Goal: Task Accomplishment & Management: Complete application form

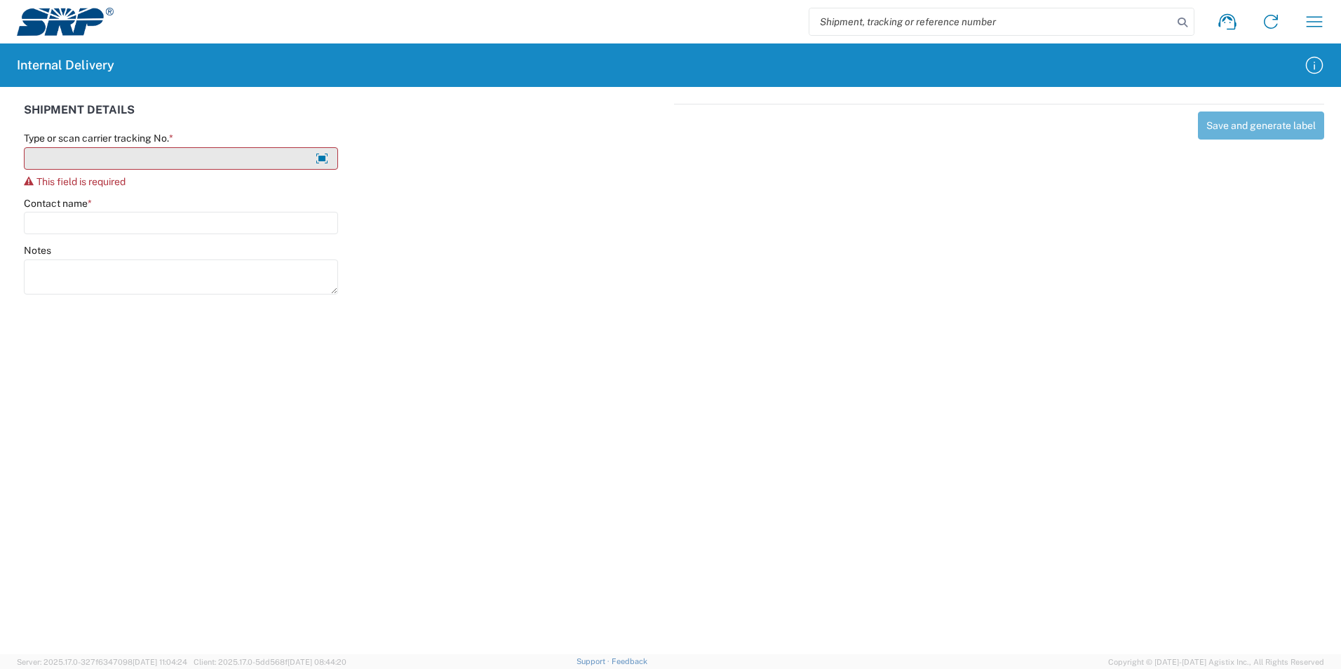
click at [53, 156] on input "Type or scan carrier tracking No. *" at bounding box center [181, 158] width 314 height 22
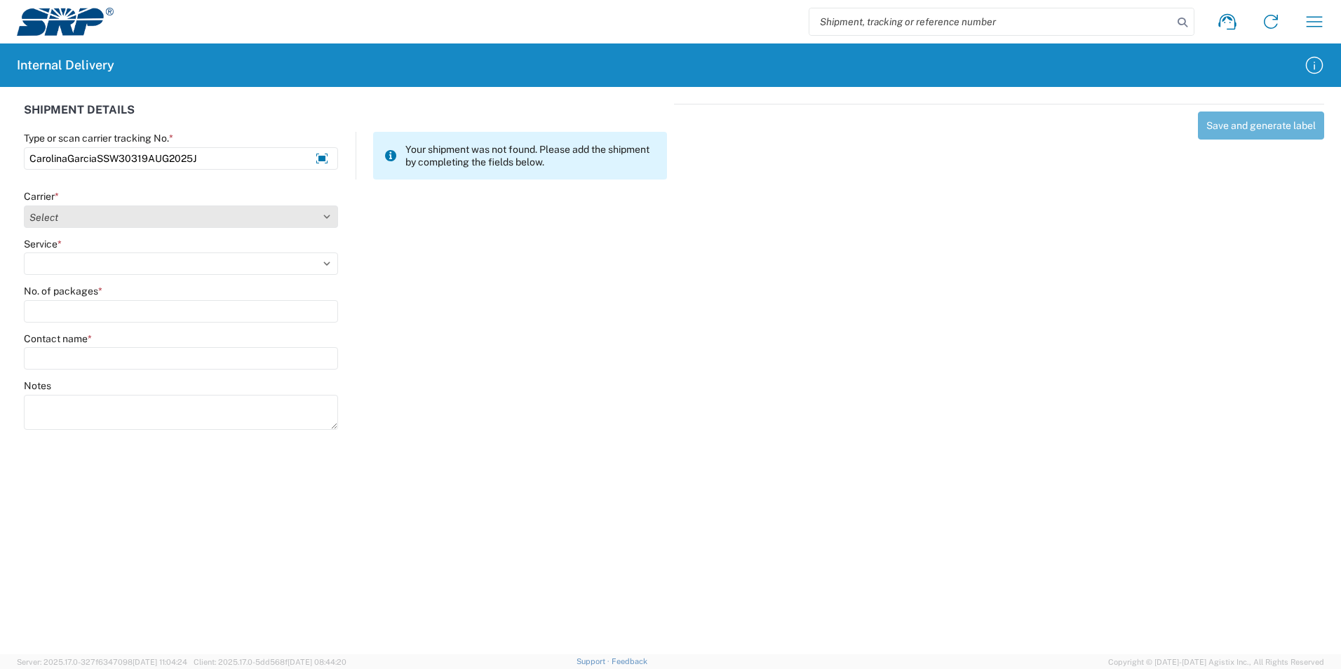
type input "CarolinaGarciaSSW30319AUG2025J"
click at [305, 218] on select "Select Amazon Logistics ATI Trucking BC Dimerco Logistics Empire Southwest FedE…" at bounding box center [181, 216] width 314 height 22
select select "18713"
click at [24, 205] on select "Select Amazon Logistics ATI Trucking BC Dimerco Logistics Empire Southwest FedE…" at bounding box center [181, 216] width 314 height 22
click at [75, 261] on select "Select Ground Inter-Office" at bounding box center [181, 263] width 314 height 22
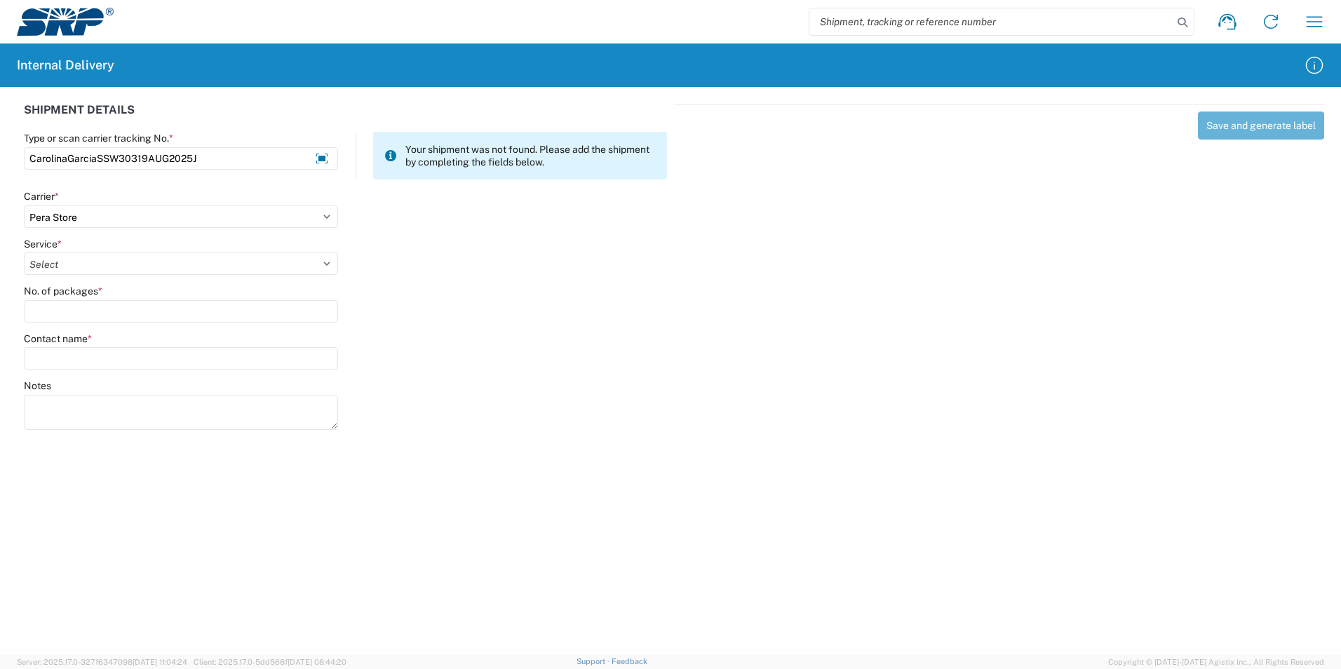
select select "35763"
click at [24, 252] on select "Select Ground Inter-Office" at bounding box center [181, 263] width 314 height 22
click at [68, 312] on input "No. of packages *" at bounding box center [181, 311] width 314 height 22
type input "1"
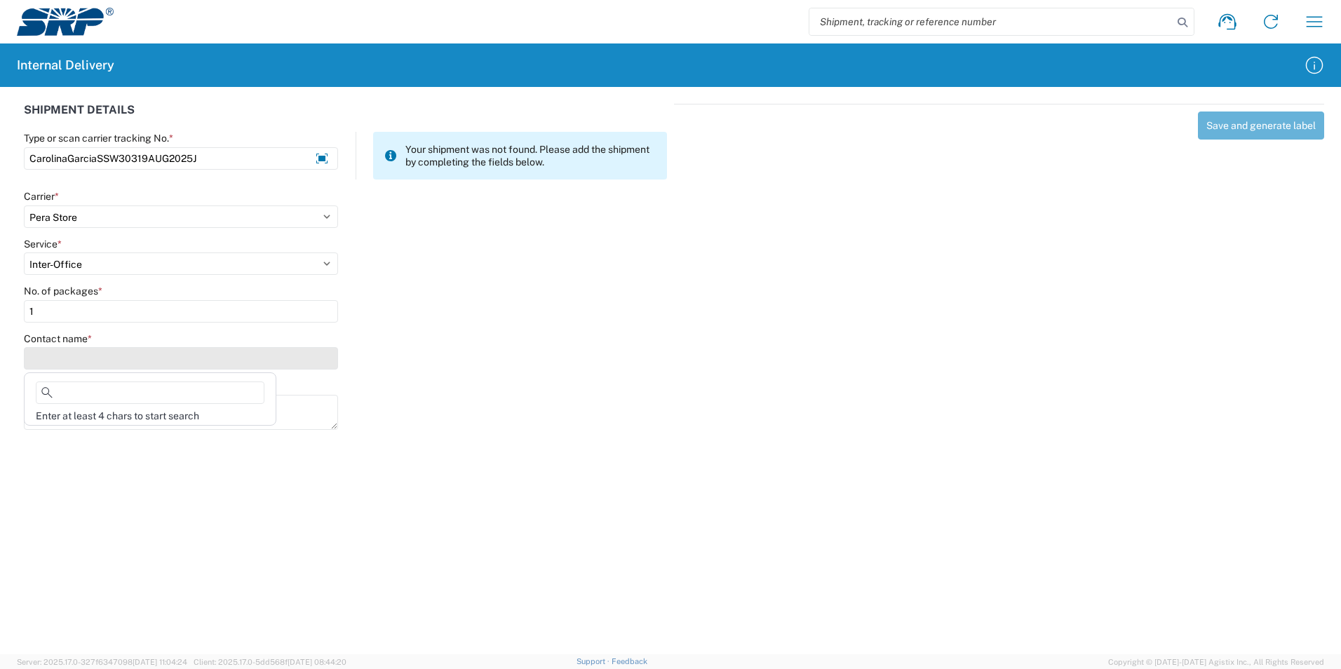
click at [72, 349] on input "Contact name *" at bounding box center [181, 358] width 314 height 22
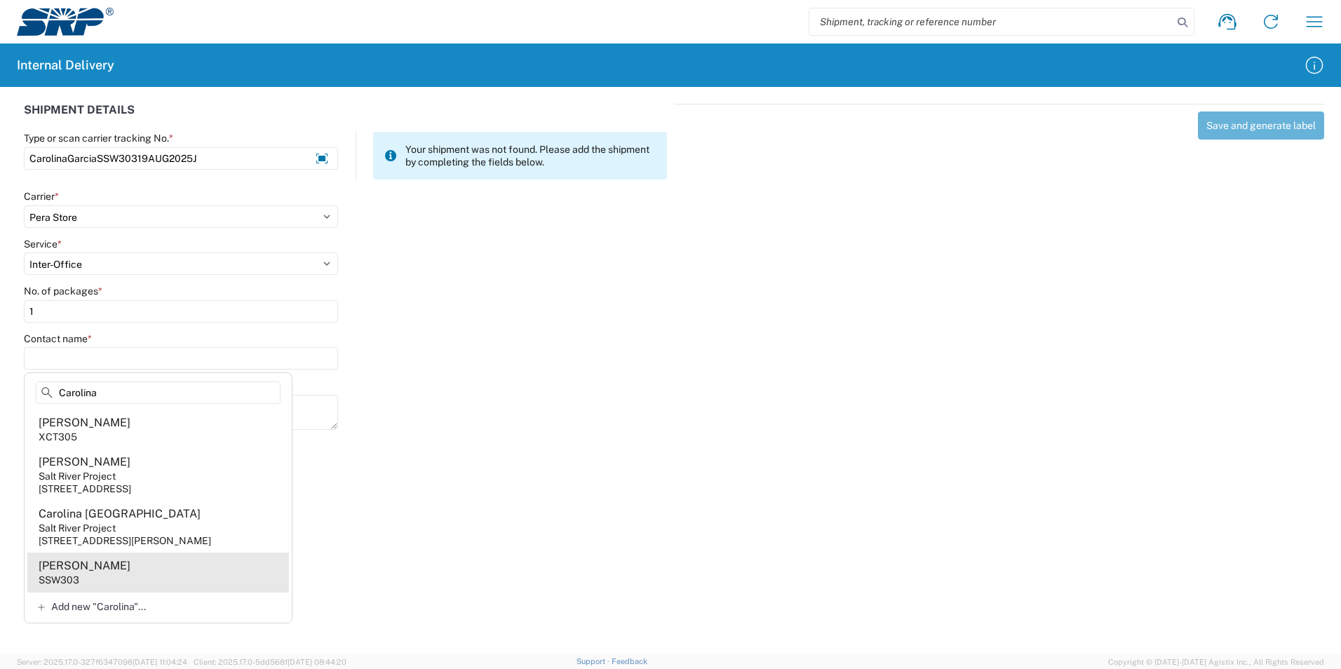
type input "Carolina"
click at [86, 588] on agx-address-suggestion-item "[PERSON_NAME] SSW303" at bounding box center [158, 572] width 262 height 39
type input "[PERSON_NAME]"
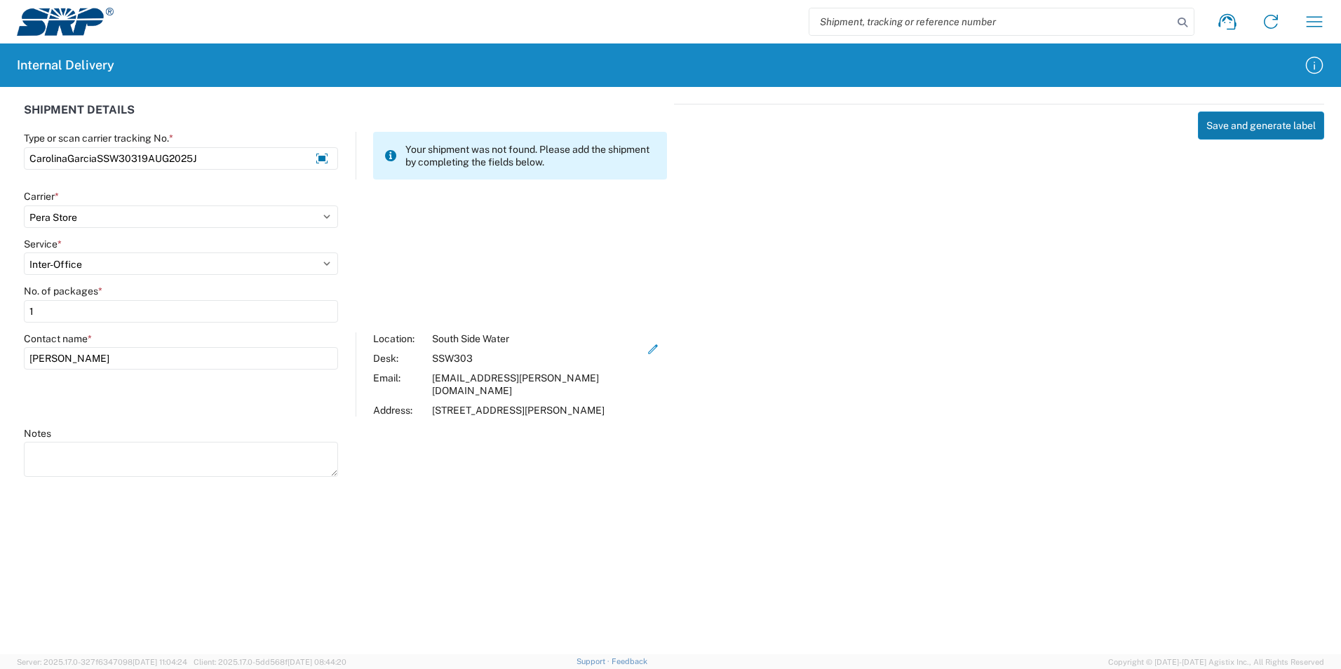
click at [1274, 117] on button "Save and generate label" at bounding box center [1261, 126] width 126 height 28
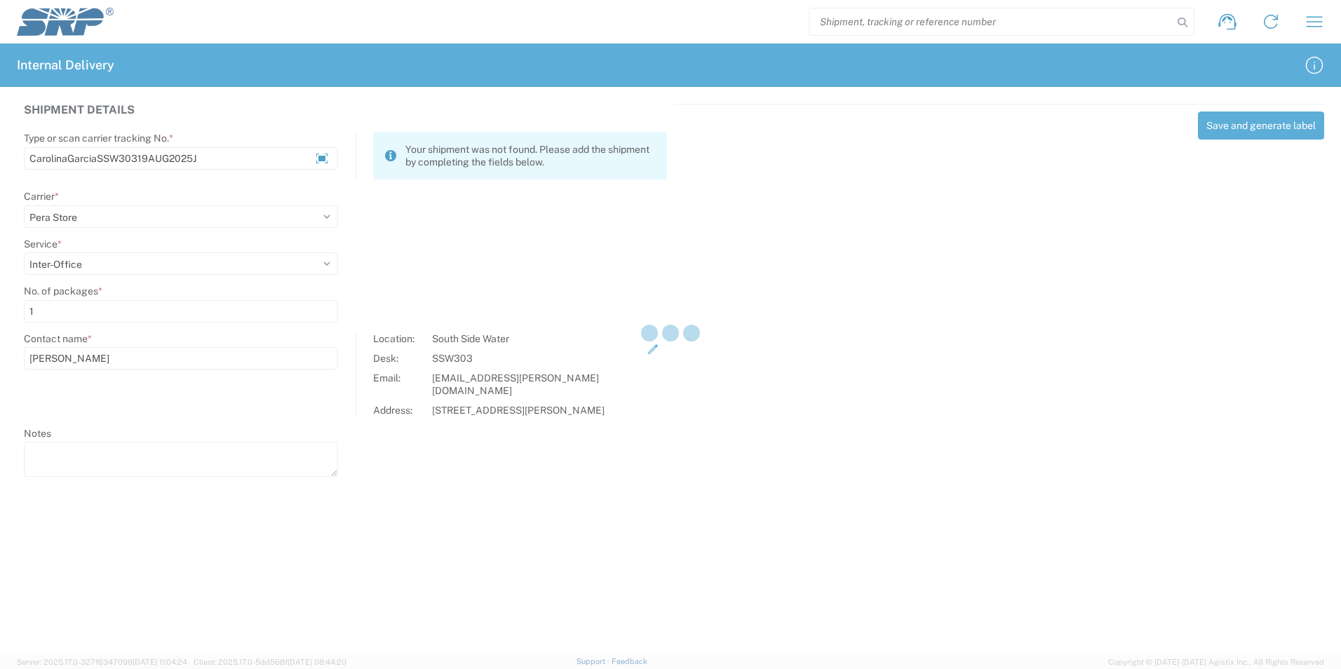
select select
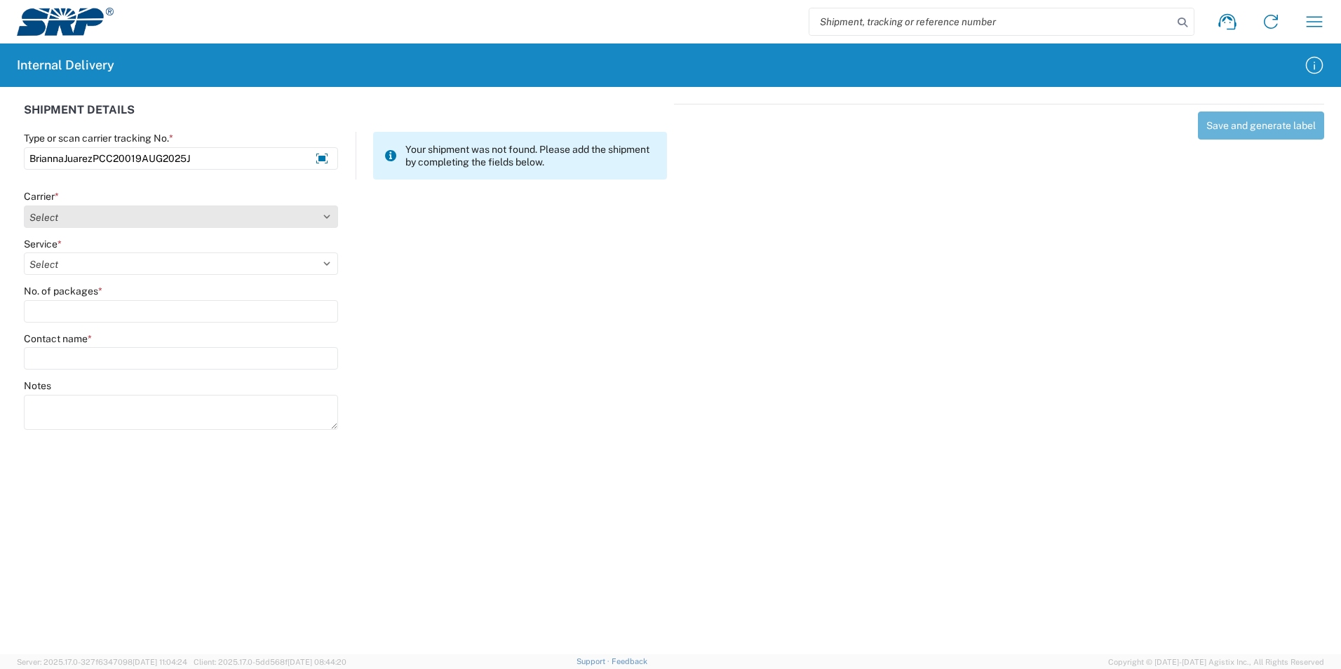
type input "BriannaJuarezPCC20019AUG2025J"
click at [152, 219] on select "Select Amazon Logistics ATI Trucking BC Dimerco Logistics Empire Southwest FedE…" at bounding box center [181, 216] width 314 height 22
select select "18713"
click at [24, 205] on select "Select Amazon Logistics ATI Trucking BC Dimerco Logistics Empire Southwest FedE…" at bounding box center [181, 216] width 314 height 22
click at [77, 272] on select "Select Ground Inter-Office" at bounding box center [181, 263] width 314 height 22
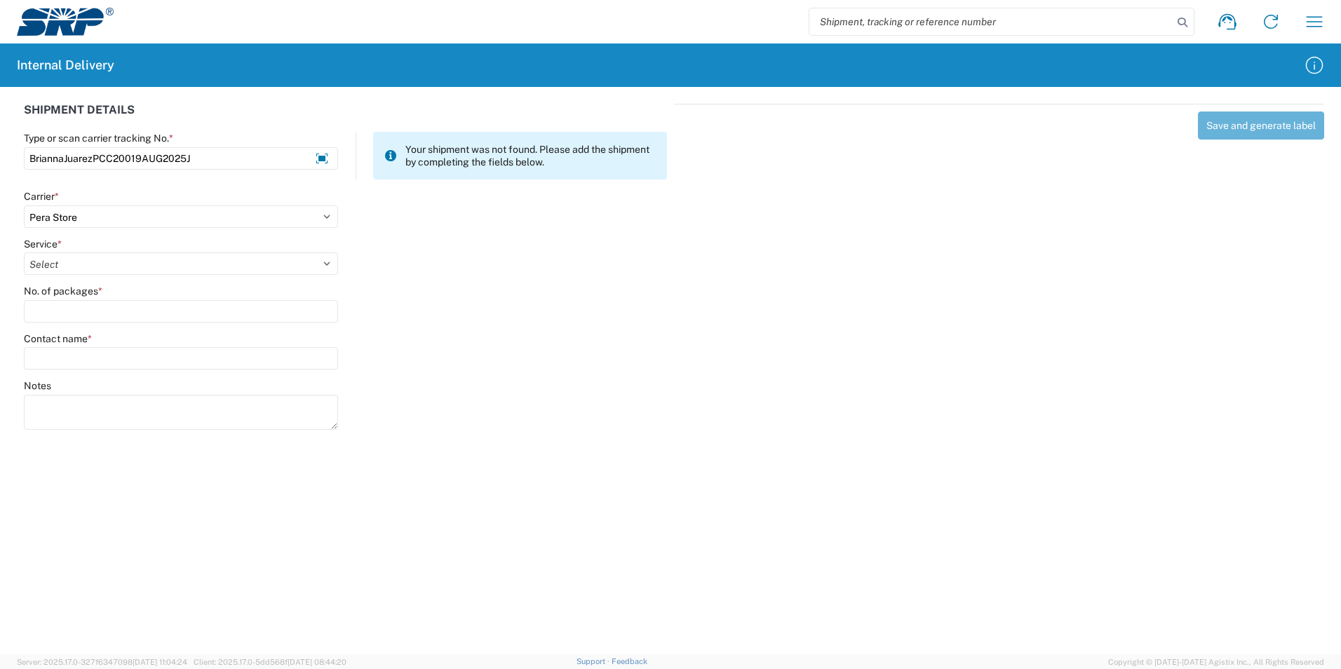
select select "35763"
click at [24, 252] on select "Select Ground Inter-Office" at bounding box center [181, 263] width 314 height 22
click at [71, 314] on input "No. of packages *" at bounding box center [181, 311] width 314 height 22
type input "1"
click at [91, 364] on input "Contact name *" at bounding box center [181, 358] width 314 height 22
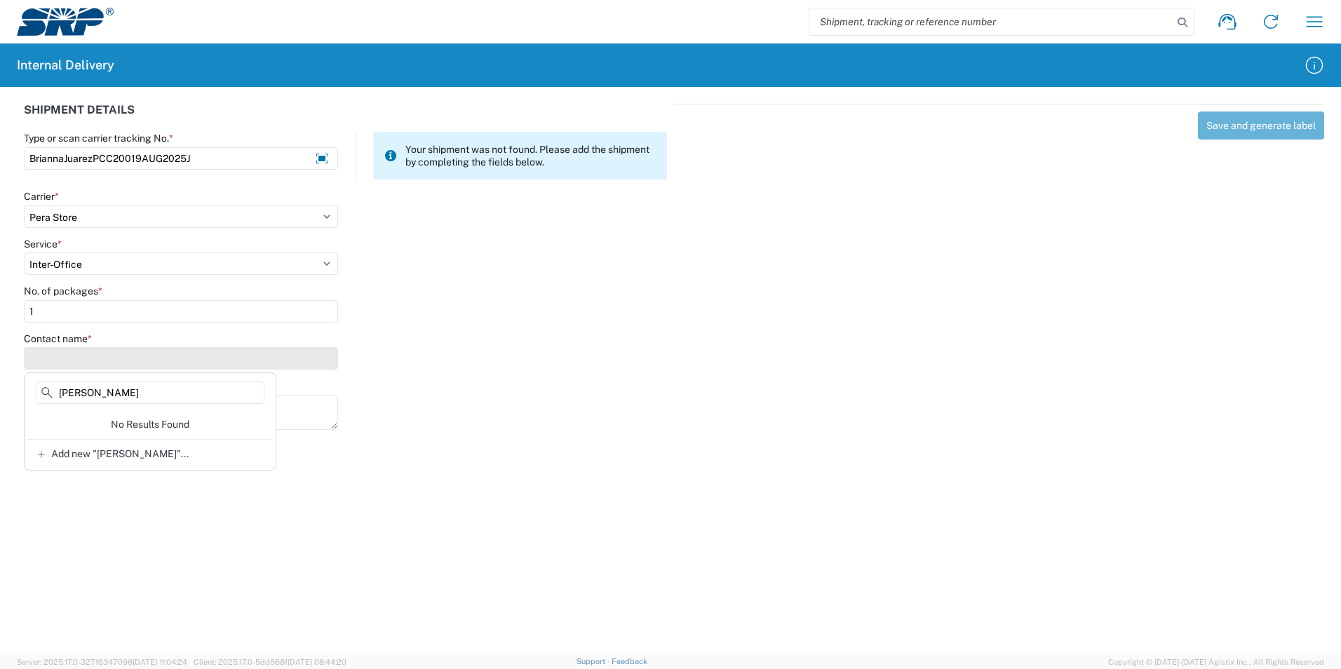
type input "[PERSON_NAME]"
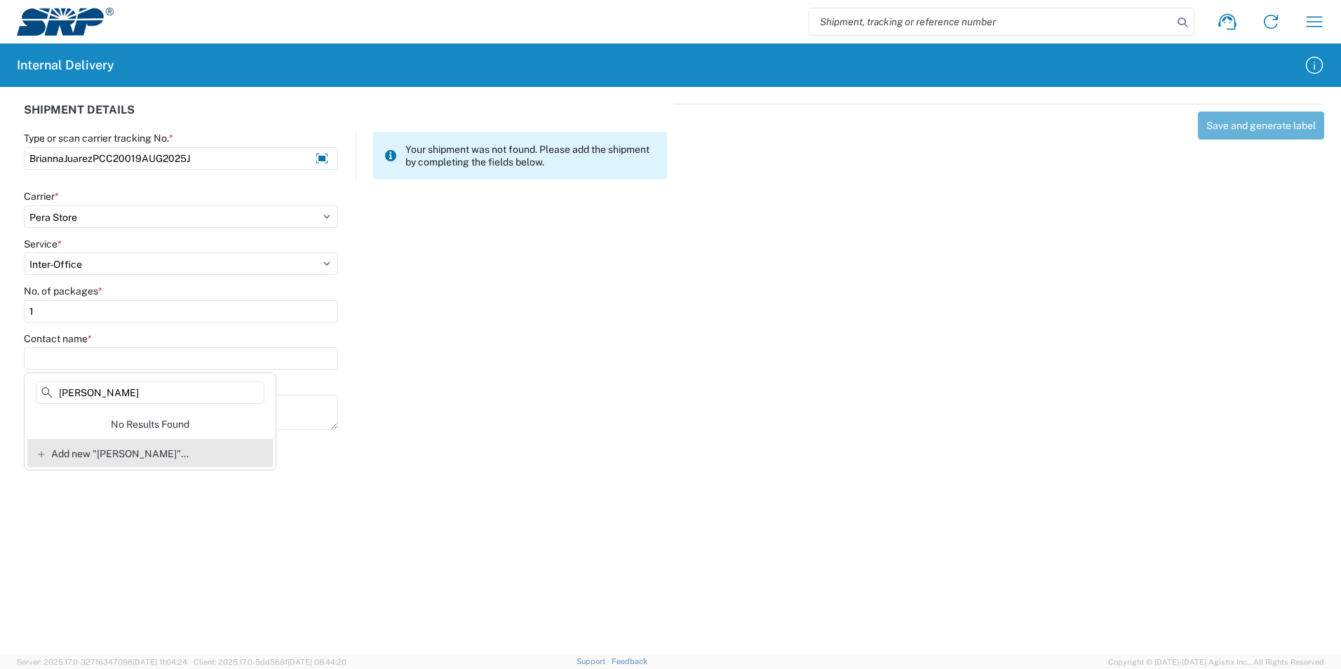
click at [132, 448] on span "Add new "[PERSON_NAME]"..." at bounding box center [119, 453] width 137 height 13
type input "[PERSON_NAME]"
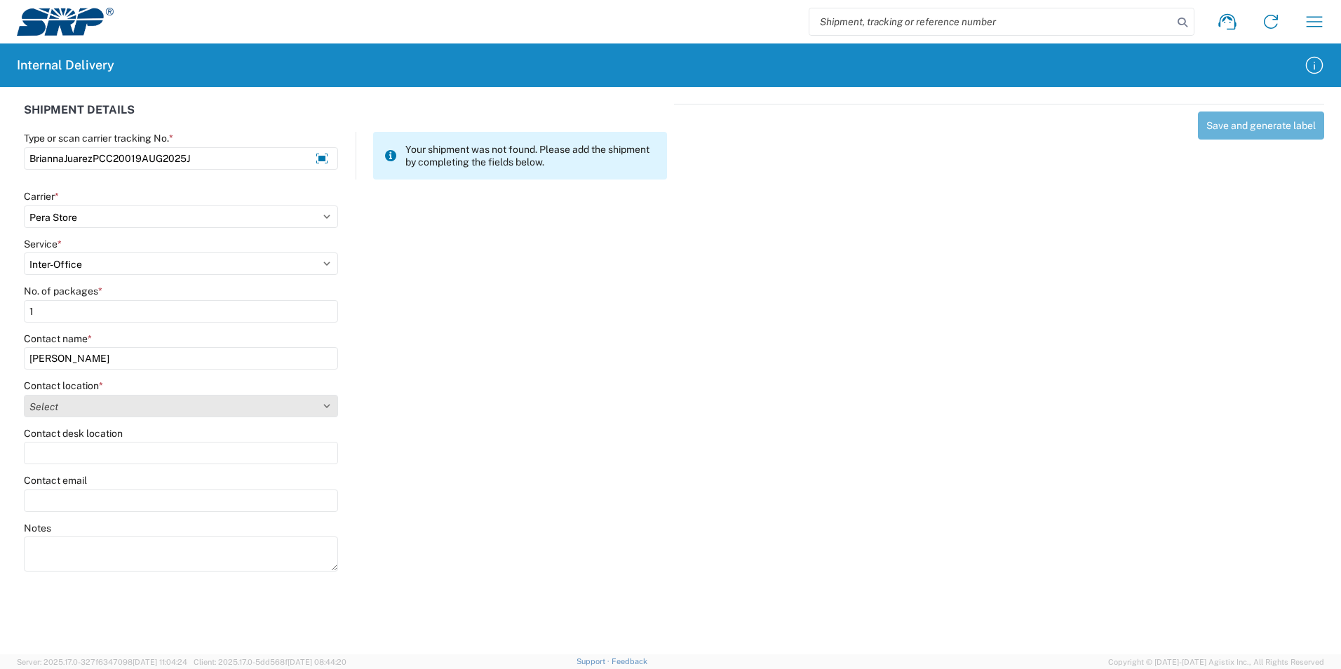
click at [93, 399] on select "Select [GEOGRAPHIC_DATA] Facility [GEOGRAPHIC_DATA] [GEOGRAPHIC_DATA] [PERSON_N…" at bounding box center [181, 406] width 314 height 22
select select "58895"
click at [24, 395] on select "Select [GEOGRAPHIC_DATA] Facility [GEOGRAPHIC_DATA] [GEOGRAPHIC_DATA] [PERSON_N…" at bounding box center [181, 406] width 314 height 22
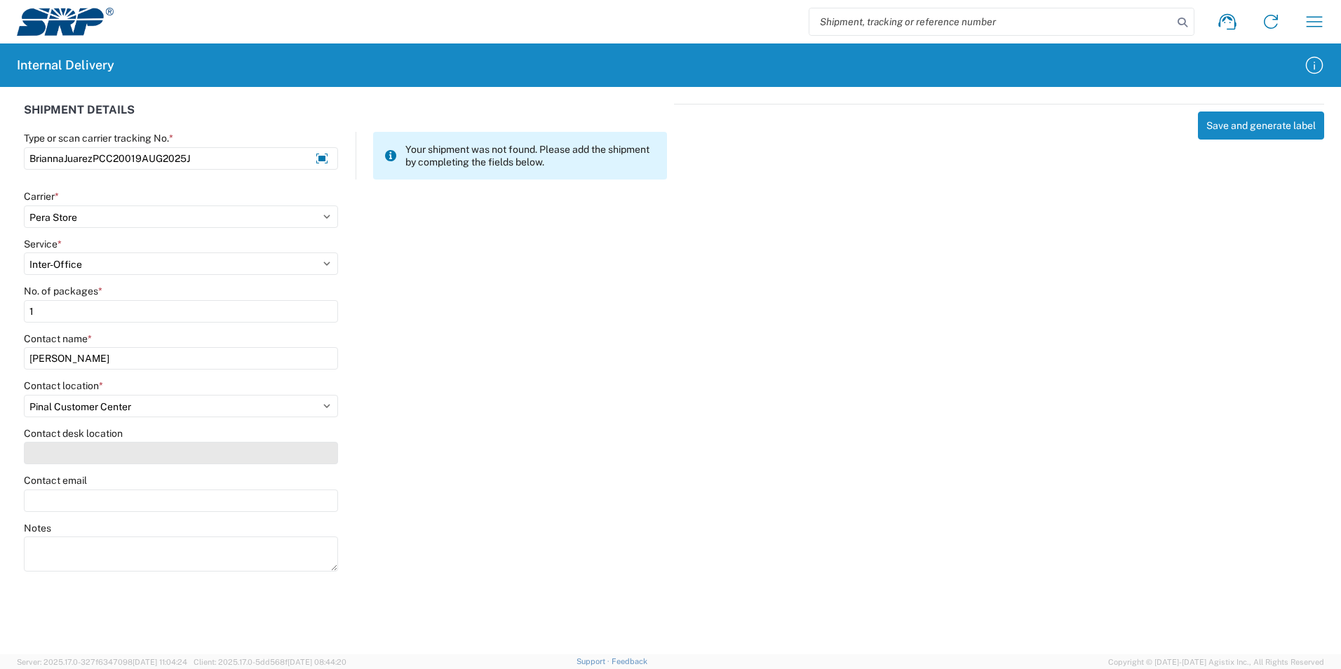
click at [62, 457] on input "Contact desk location" at bounding box center [181, 453] width 314 height 22
type input "PCC200"
click at [66, 490] on input "Contact email" at bounding box center [181, 501] width 314 height 22
type input "[PERSON_NAME][EMAIL_ADDRESS][PERSON_NAME][DOMAIN_NAME]"
click at [424, 525] on div "Notes" at bounding box center [346, 553] width 658 height 63
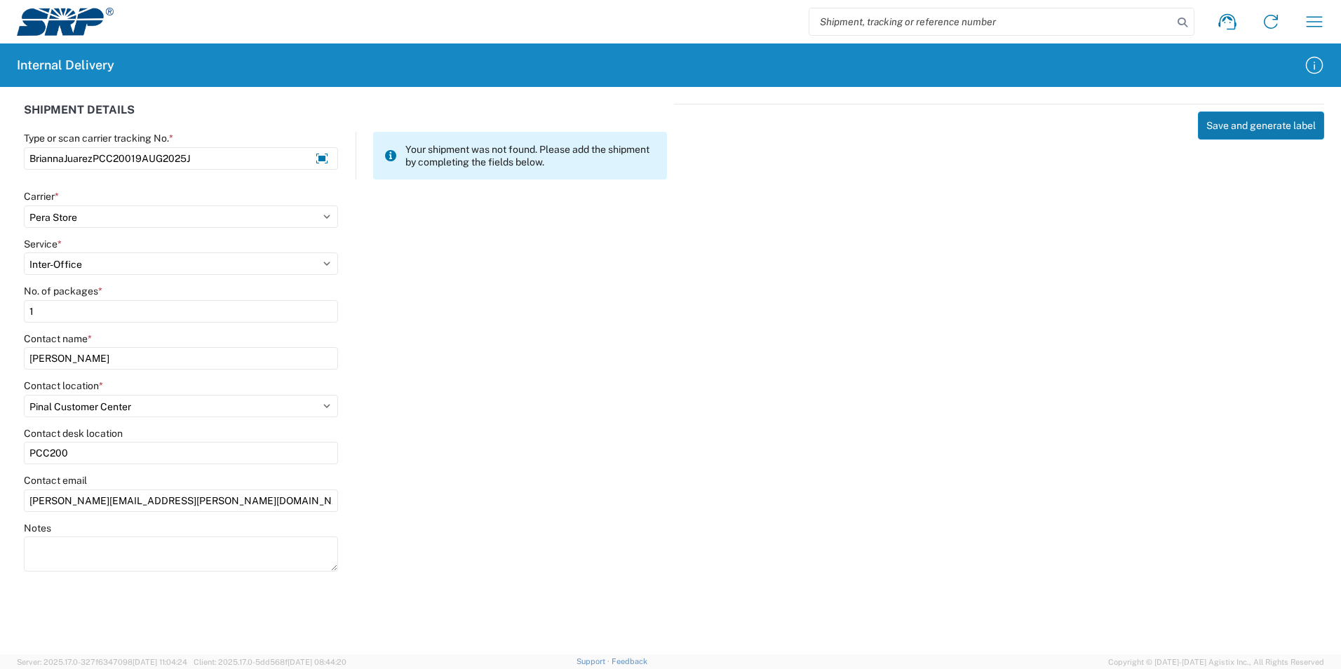
click at [1226, 128] on button "Save and generate label" at bounding box center [1261, 126] width 126 height 28
select select
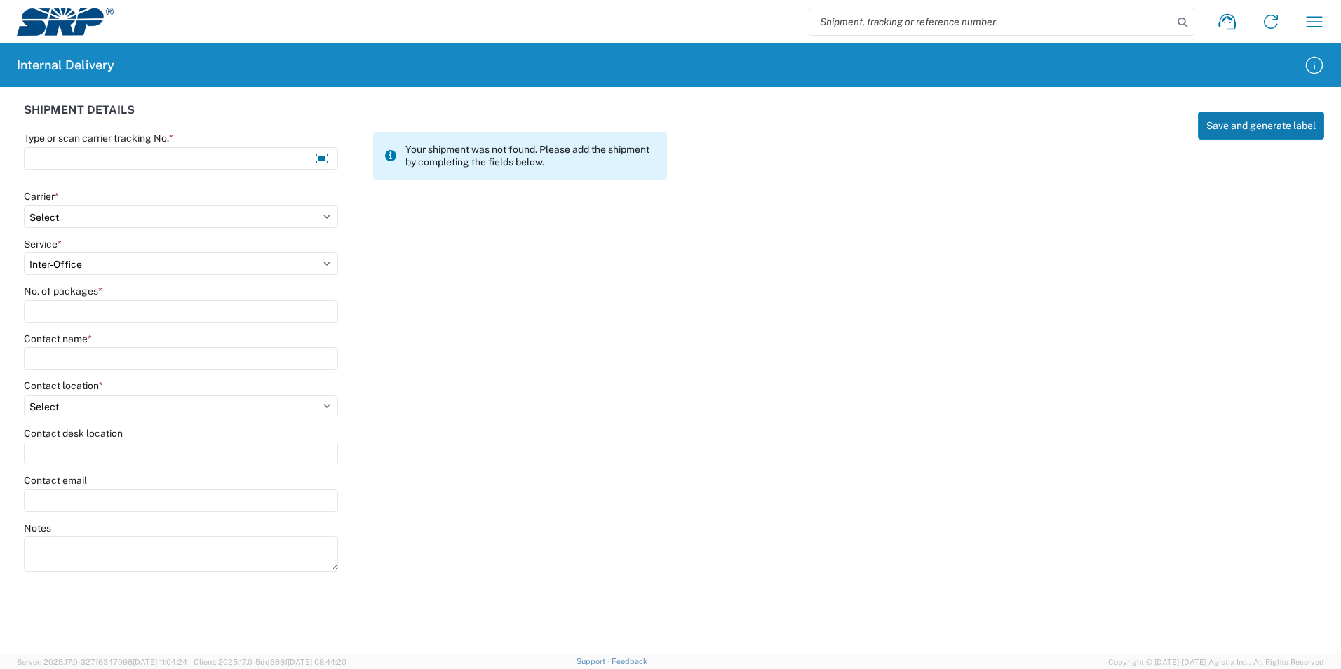
select select
